Goal: Find specific page/section: Find specific page/section

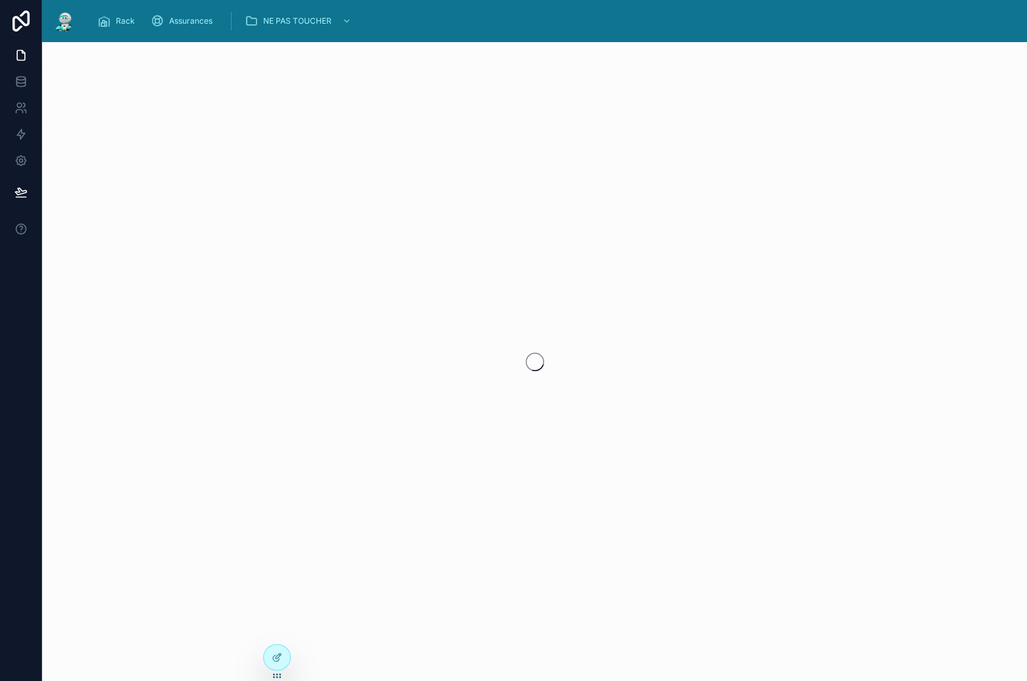
click at [56, 20] on img at bounding box center [65, 21] width 24 height 21
click at [61, 20] on img at bounding box center [65, 21] width 24 height 21
click at [504, 32] on div "Rack Assurances NE PAS TOUCHER" at bounding box center [552, 21] width 930 height 29
